Goal: Task Accomplishment & Management: Complete application form

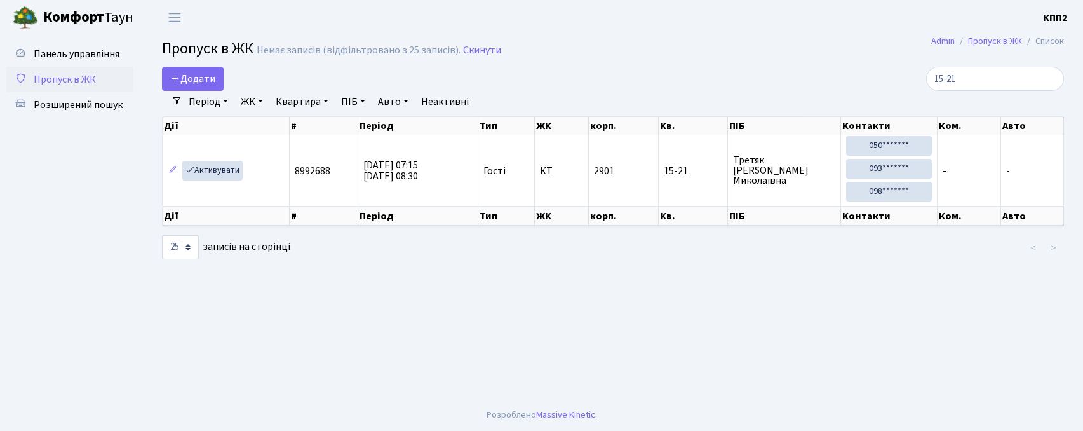
select select "25"
type input "15-21"
click at [188, 74] on span "Додати" at bounding box center [192, 79] width 45 height 14
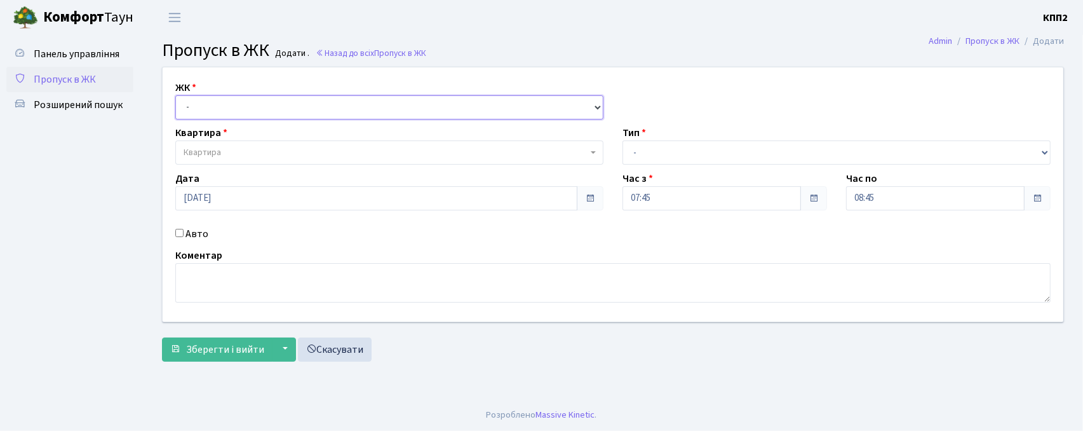
click at [205, 98] on select "- КТ, вул. Регенераторна, 4 КТ2, просп. Соборності, 17 КТ3, вул. Березнева, 16 …" at bounding box center [389, 107] width 428 height 24
select select "271"
click at [175, 95] on select "- КТ, вул. Регенераторна, 4 КТ2, просп. Соборності, 17 КТ3, вул. Березнева, 16 …" at bounding box center [389, 107] width 428 height 24
select select
click at [221, 151] on span "Квартира" at bounding box center [202, 152] width 37 height 13
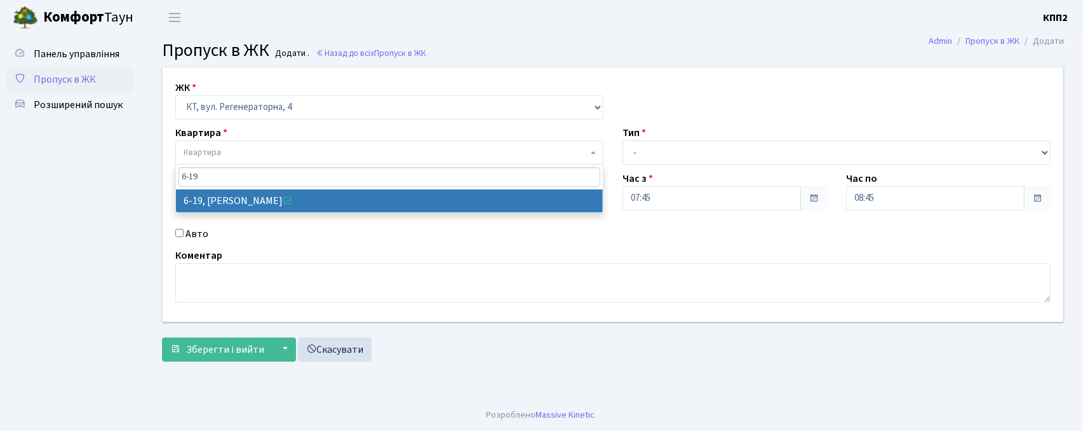
type input "6-19"
select select "5199"
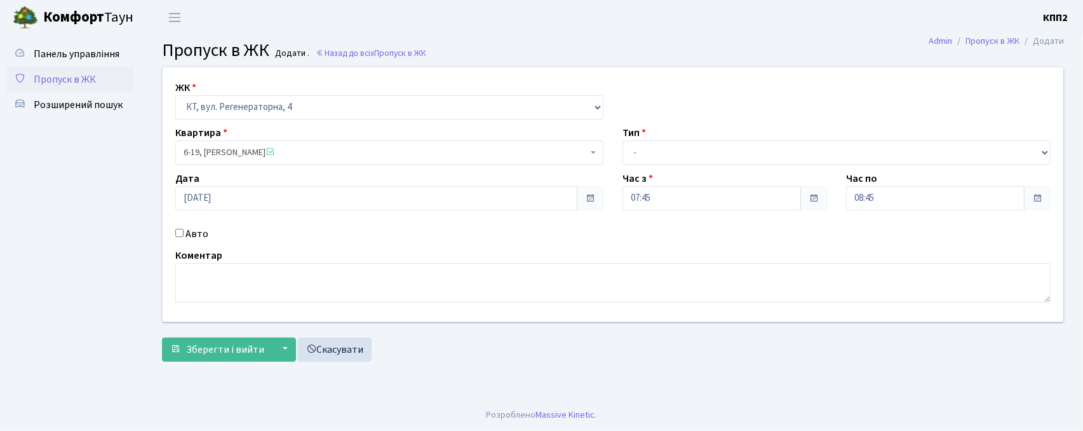
click at [181, 233] on input "Авто" at bounding box center [179, 233] width 8 height 8
checkbox input "true"
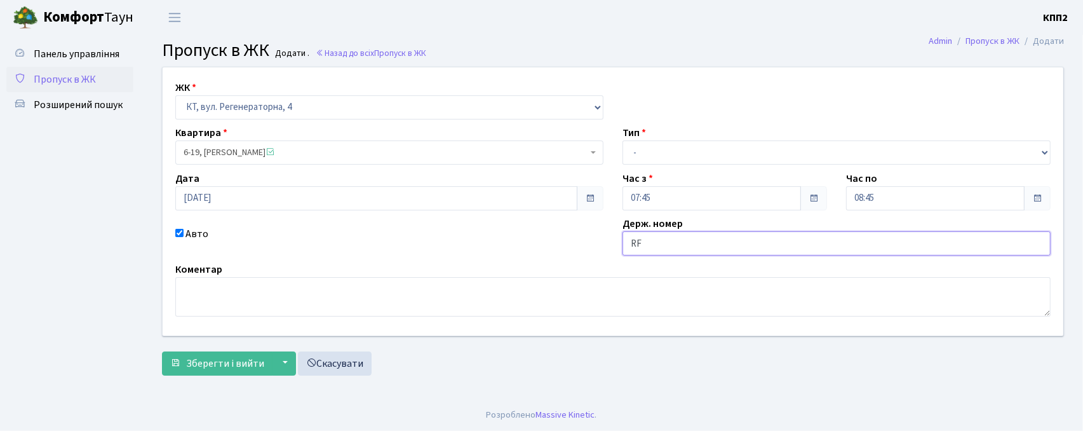
type input "R"
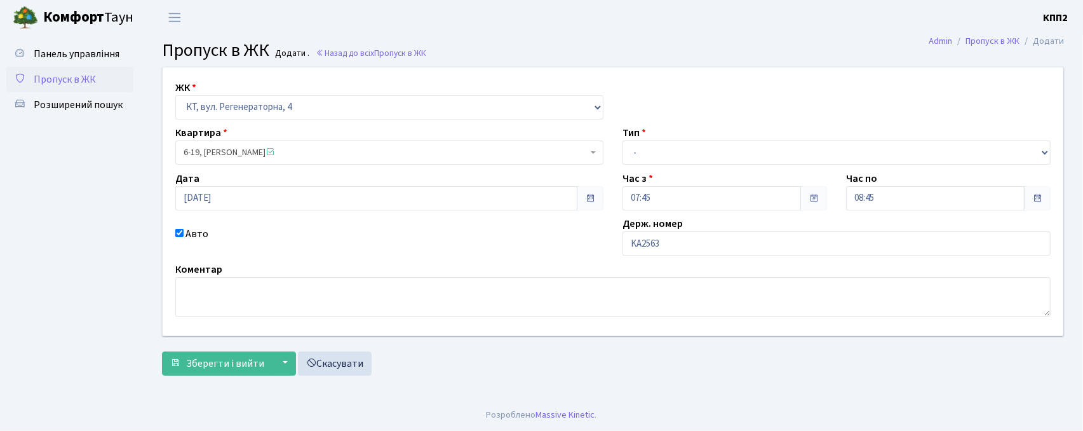
click at [198, 214] on div "ЖК - КТ, вул. Регенераторна, 4 КТ2, просп. Соборності, 17 КТ3, вул. Березнева, …" at bounding box center [613, 201] width 920 height 268
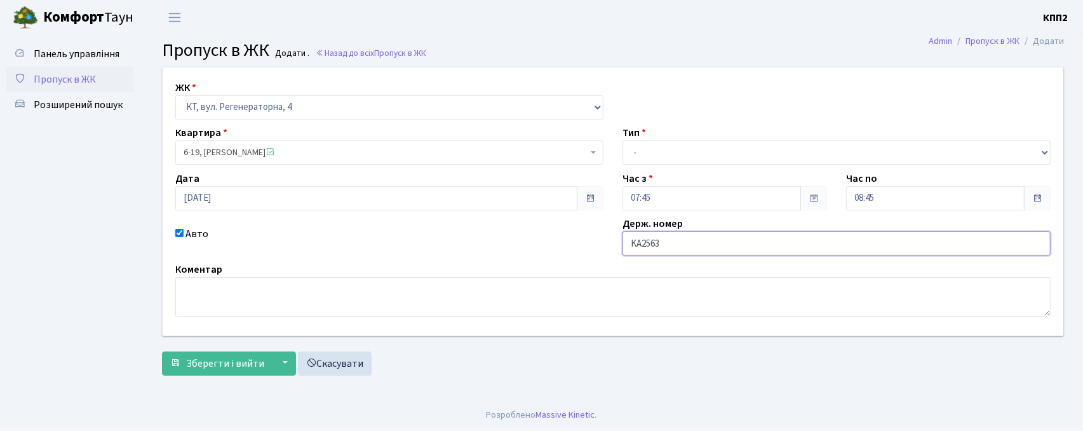
click at [666, 245] on input "KA2563" at bounding box center [837, 243] width 428 height 24
type input "KA2563MT"
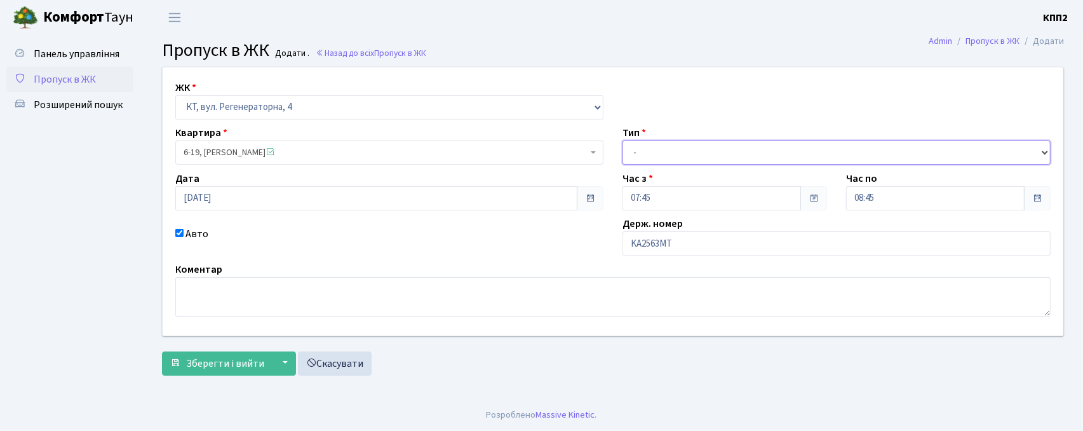
drag, startPoint x: 675, startPoint y: 149, endPoint x: 677, endPoint y: 163, distance: 14.7
click at [675, 149] on select "- Доставка Таксі Гості Сервіс" at bounding box center [837, 152] width 428 height 24
select select "2"
click at [623, 140] on select "- Доставка Таксі Гості Сервіс" at bounding box center [837, 152] width 428 height 24
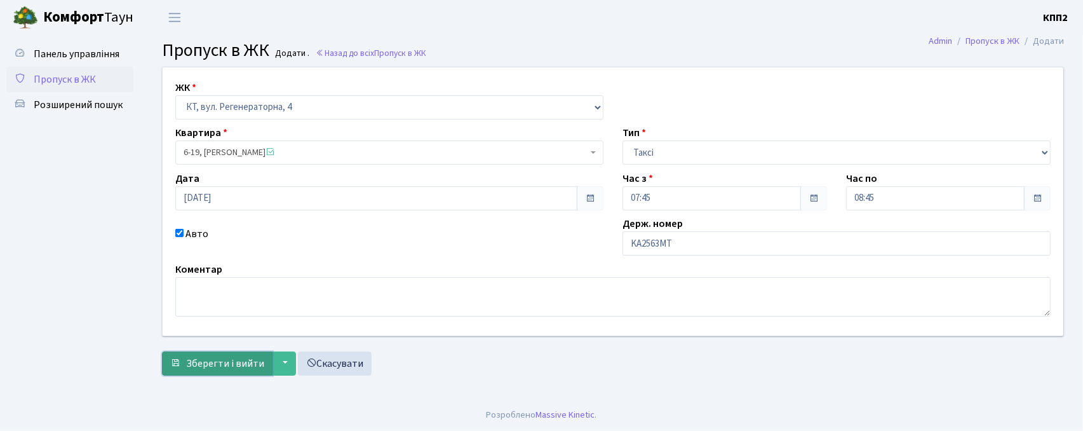
click at [209, 369] on span "Зберегти і вийти" at bounding box center [225, 363] width 78 height 14
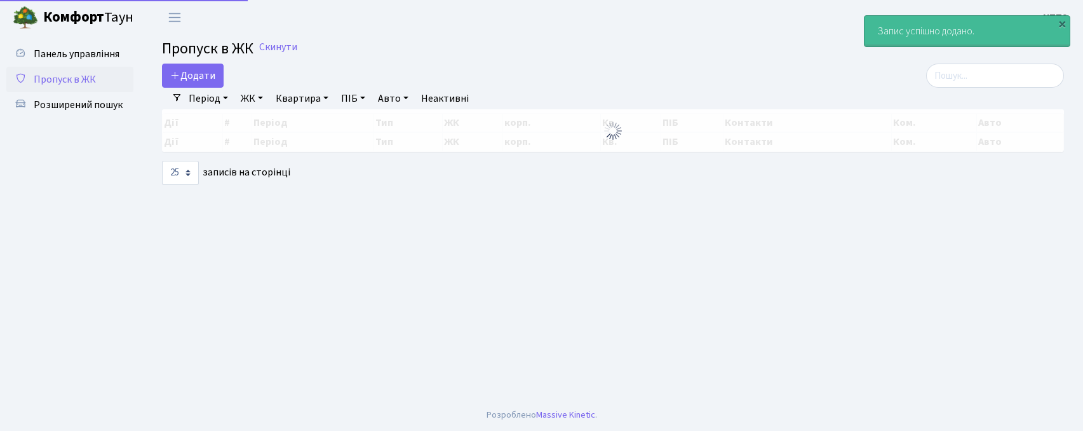
select select "25"
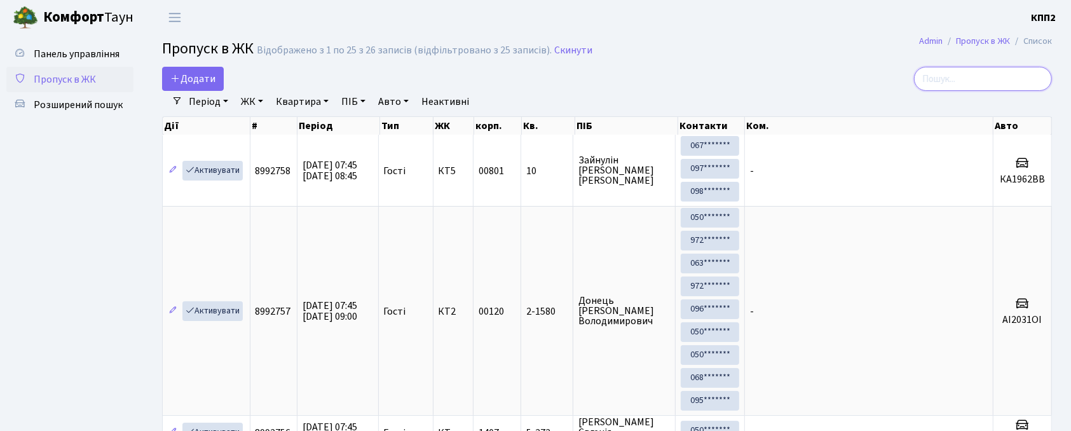
click at [959, 82] on input "search" at bounding box center [983, 79] width 138 height 24
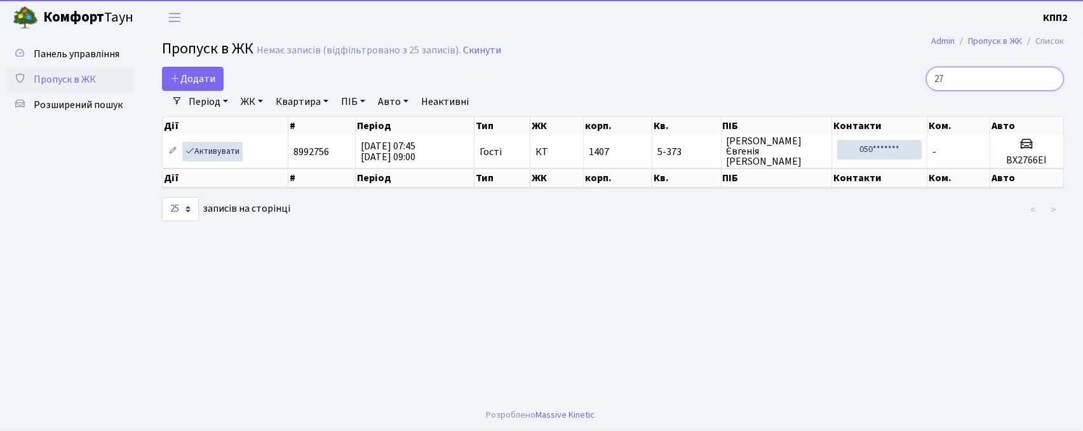
type input "2"
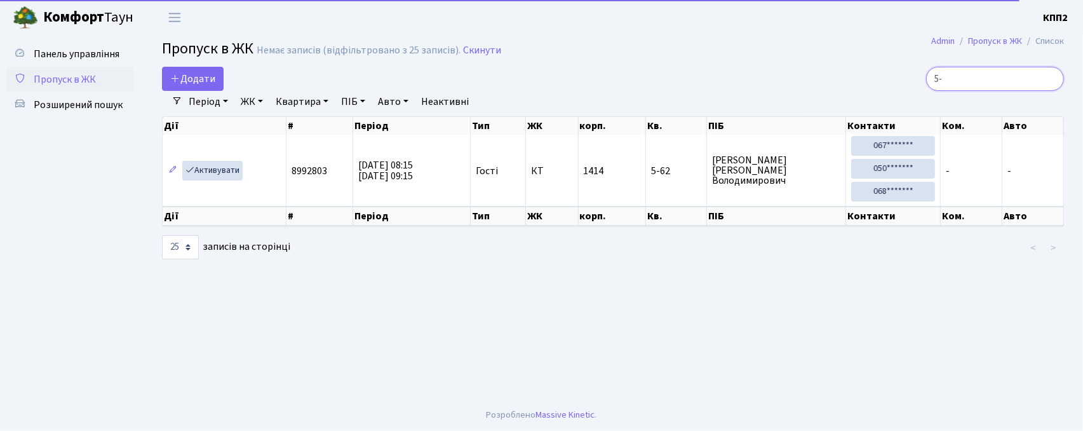
type input "5"
